Goal: Communication & Community: Participate in discussion

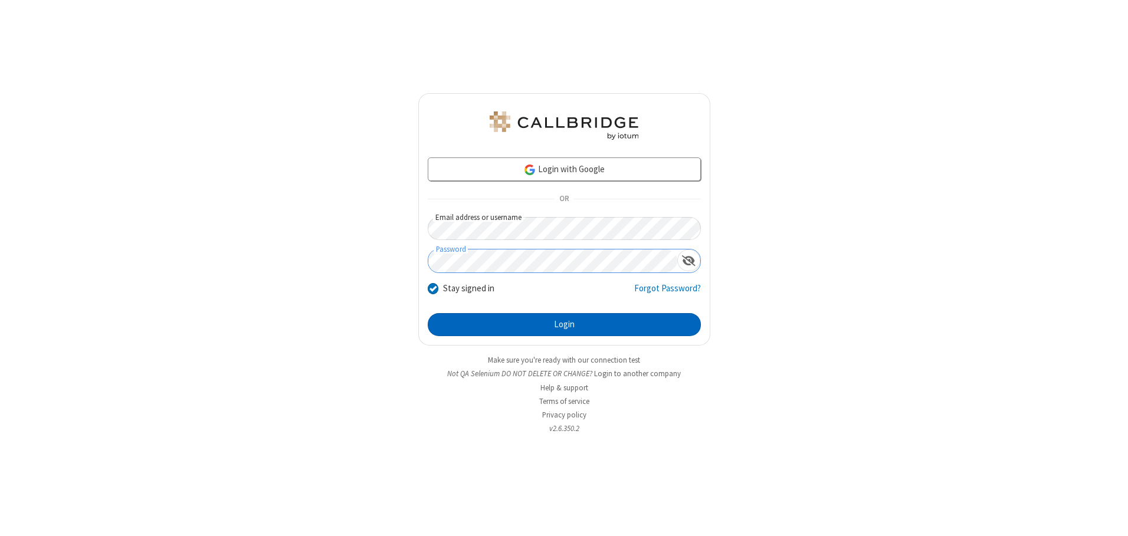
click at [564, 324] on button "Login" at bounding box center [564, 325] width 273 height 24
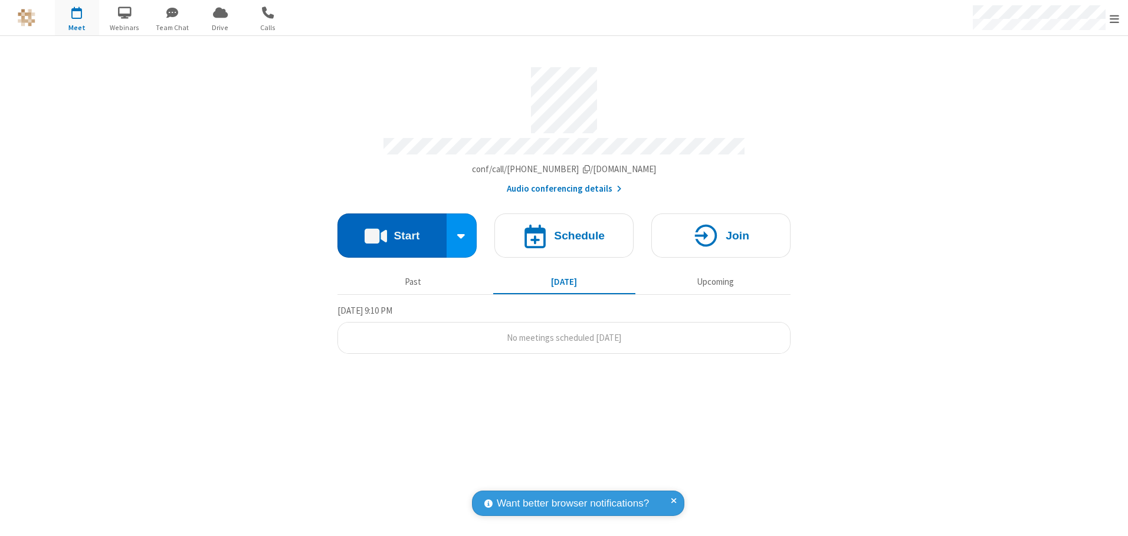
click at [392, 231] on button "Start" at bounding box center [391, 236] width 109 height 44
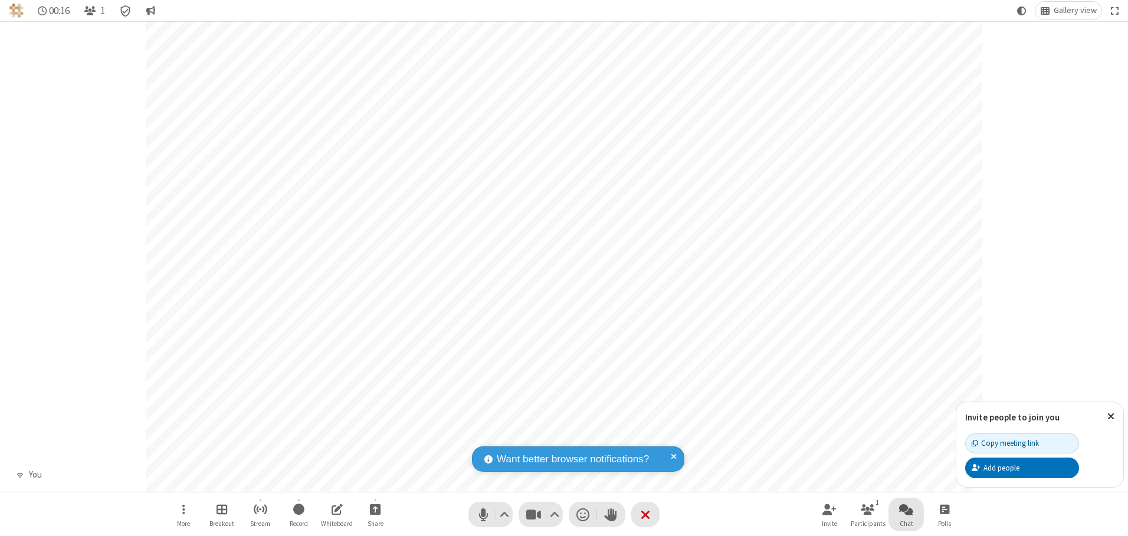
click at [906, 509] on span "Open chat" at bounding box center [906, 509] width 14 height 15
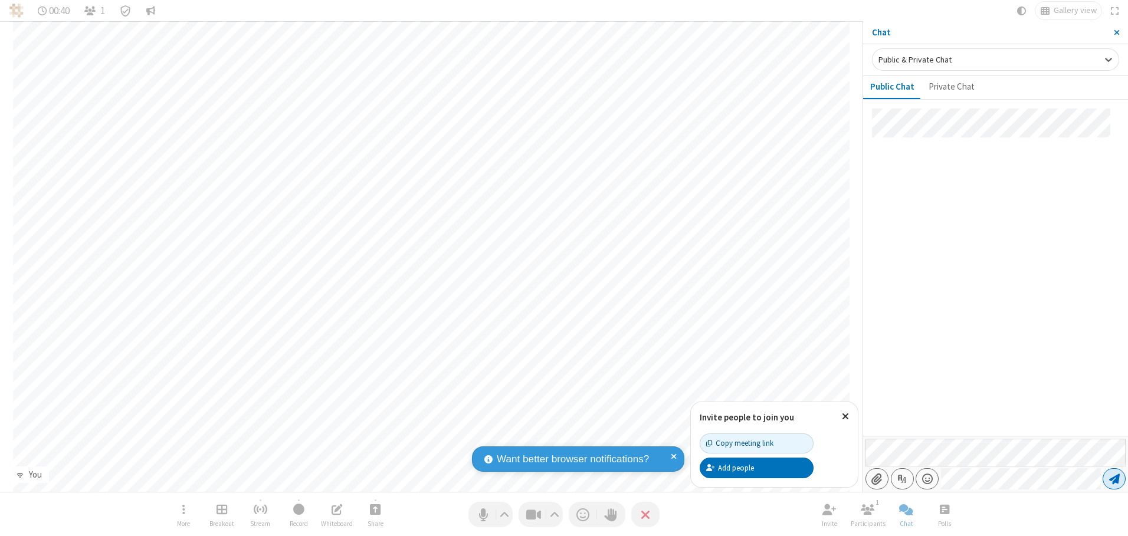
click at [1114, 479] on span "Send message" at bounding box center [1114, 479] width 11 height 12
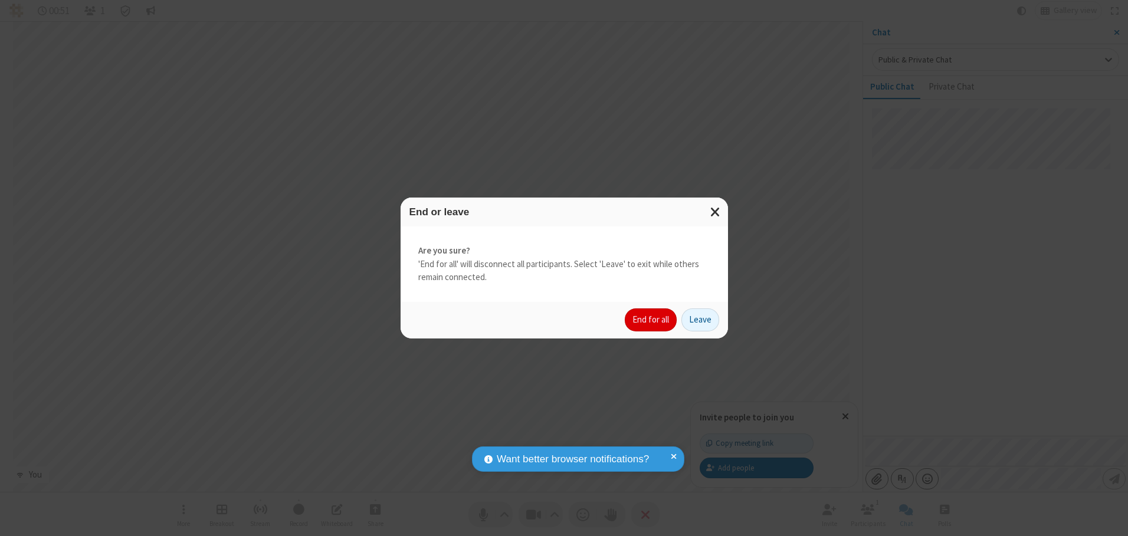
click at [651, 320] on button "End for all" at bounding box center [651, 320] width 52 height 24
